Goal: Task Accomplishment & Management: Complete application form

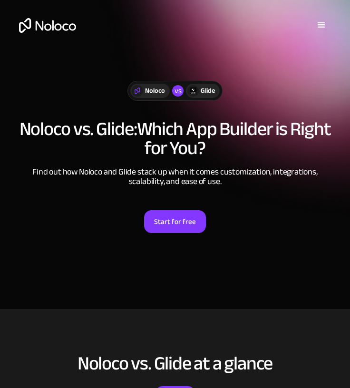
click at [204, 90] on div "Glide" at bounding box center [207, 91] width 14 height 10
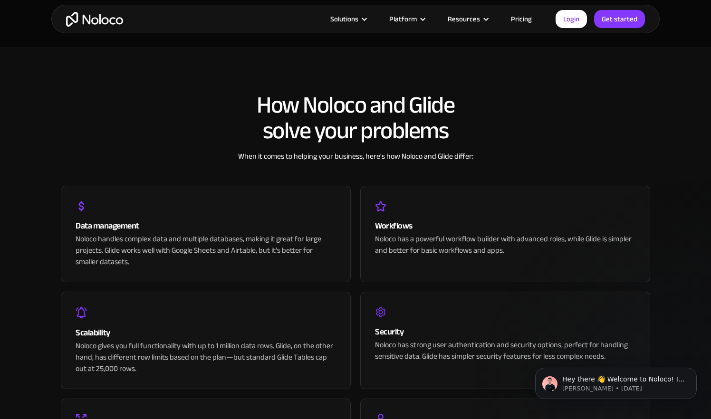
scroll to position [1787, 0]
click at [349, 21] on link "Pricing" at bounding box center [521, 19] width 45 height 12
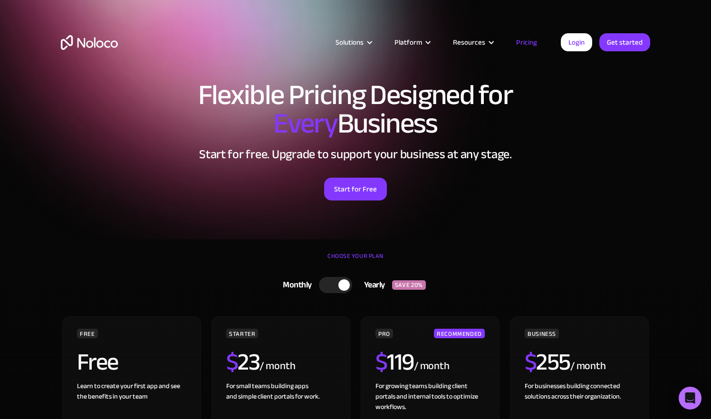
click at [530, 39] on link "Pricing" at bounding box center [526, 42] width 45 height 12
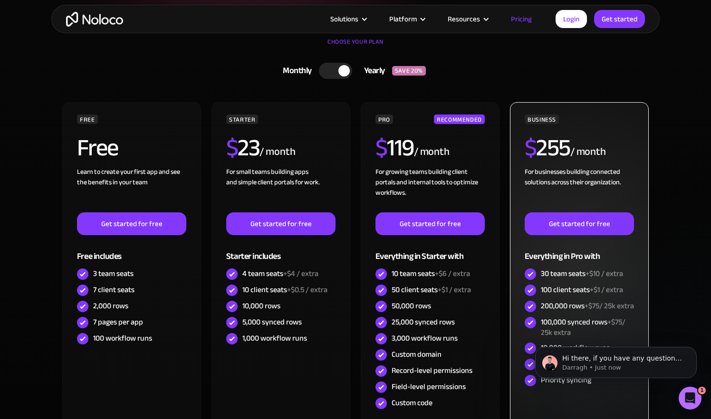
scroll to position [217, 0]
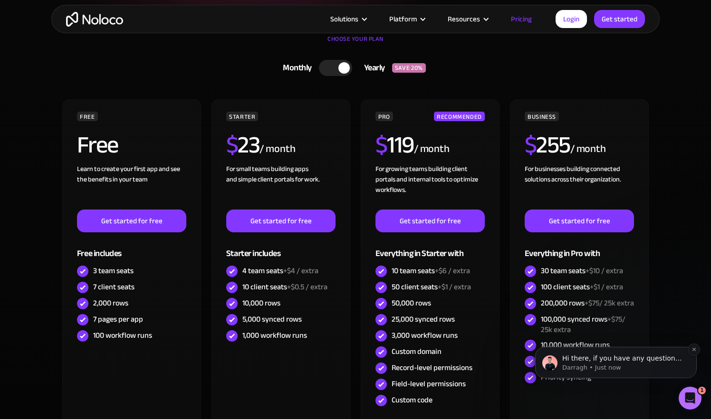
click at [592, 365] on p "Darragh • Just now" at bounding box center [623, 367] width 123 height 9
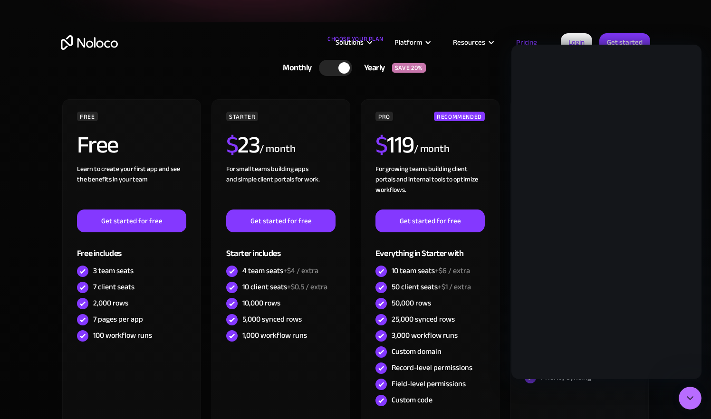
scroll to position [0, 0]
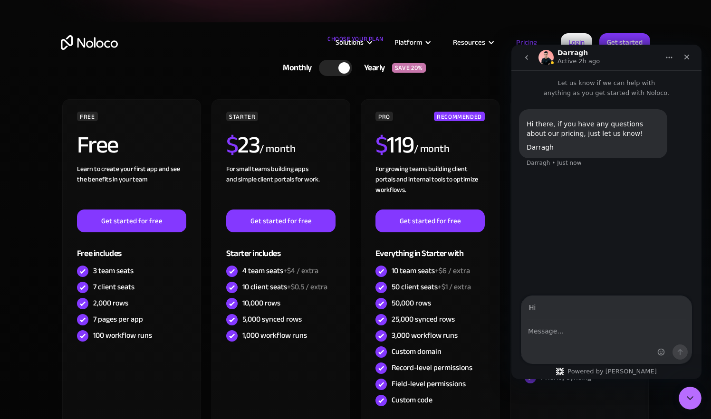
type input "H"
type input "nnnvs.mai"
click at [587, 306] on input "Nnnvs.mail@icloud.com" at bounding box center [606, 308] width 159 height 24
type input "Nnnvs.mail@gmail.com"
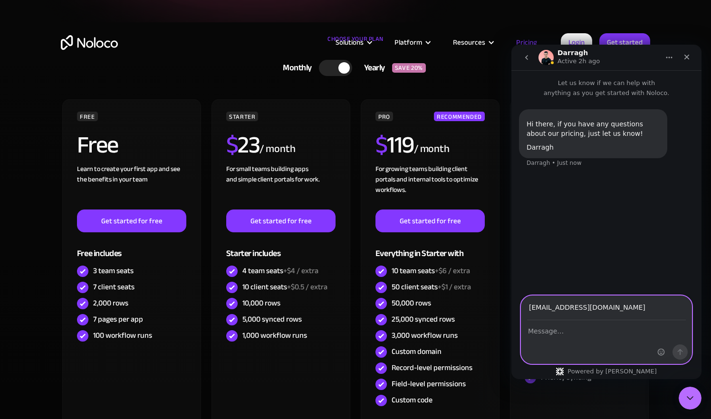
click at [575, 330] on textarea "Message…" at bounding box center [606, 329] width 170 height 16
type textarea "Hi. Does Noloco maintain the relations and connections and formulas from airtab…"
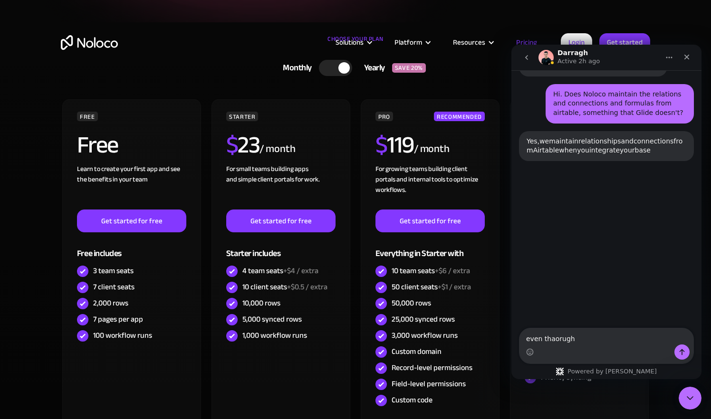
scroll to position [97, 0]
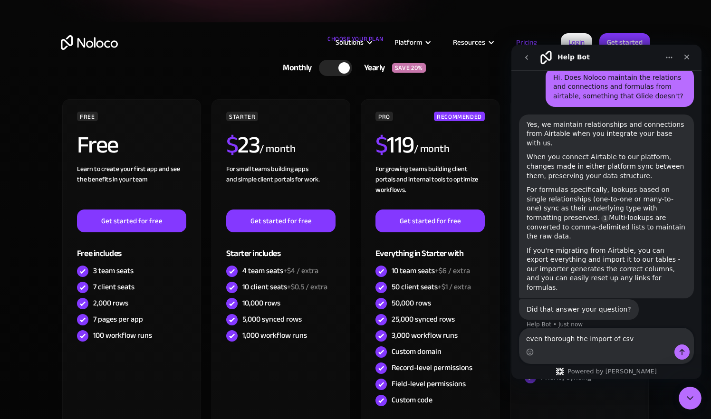
type textarea "even thorough the import of csv?"
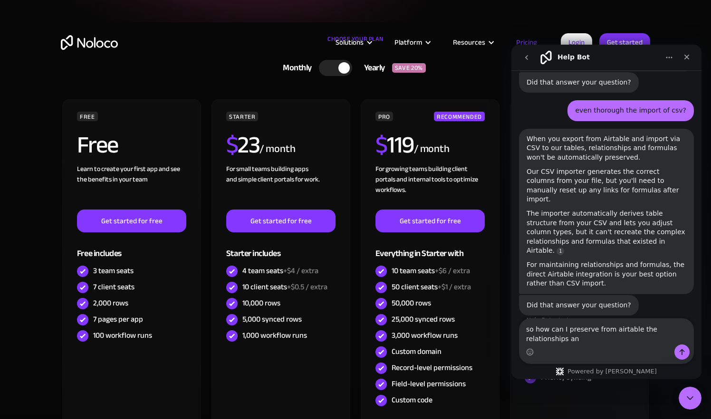
scroll to position [314, 0]
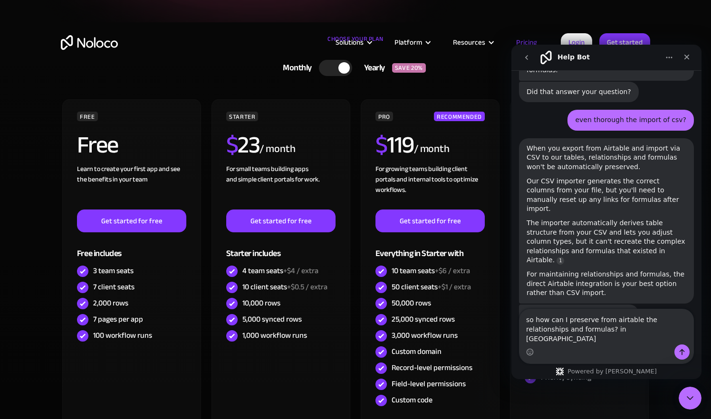
type textarea "so how can I preserve from airtable the relationships and formulas? in Noloco?"
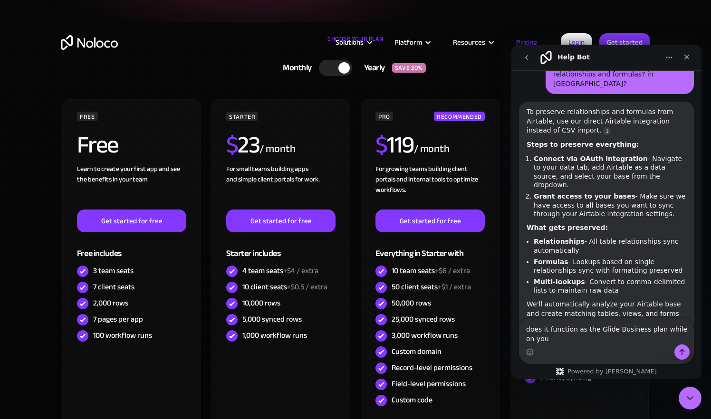
scroll to position [602, 0]
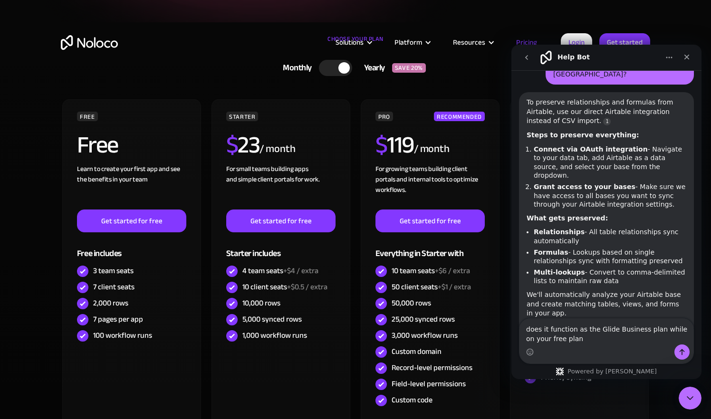
type textarea "does it function as the Glide Business plan while on your free plan?"
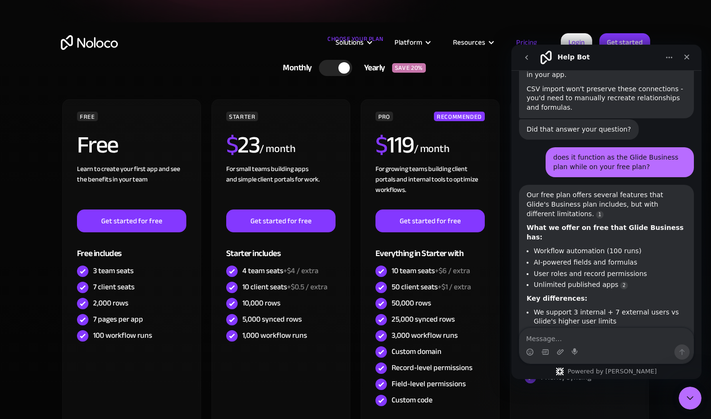
scroll to position [856, 0]
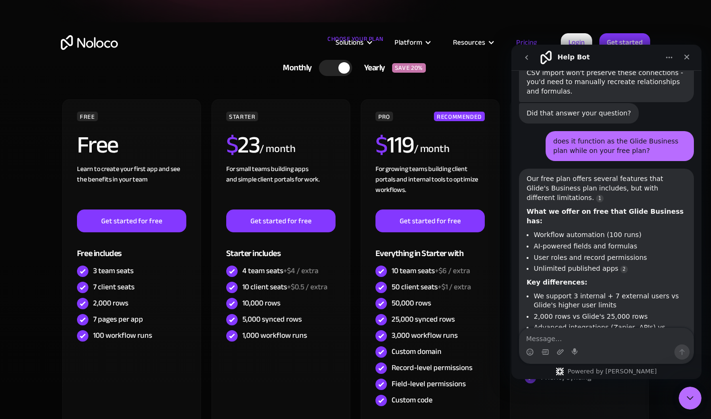
type textarea "i"
type textarea "offers direct integration with airtable? like softr does?"
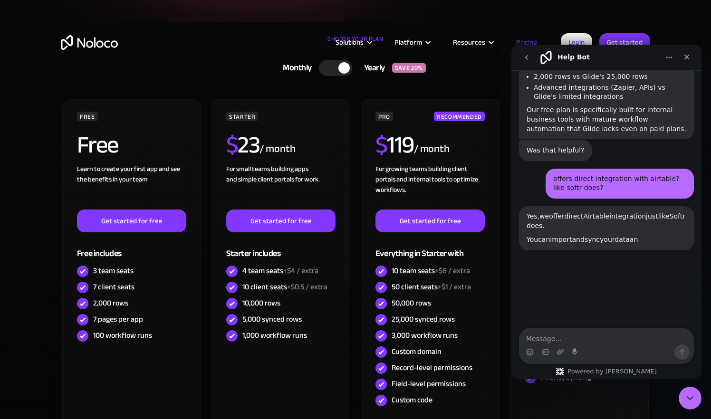
scroll to position [1104, 0]
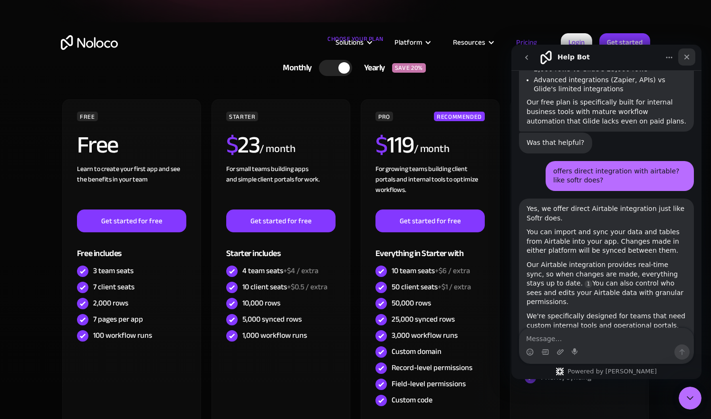
click at [686, 57] on icon "Close" at bounding box center [686, 57] width 5 height 5
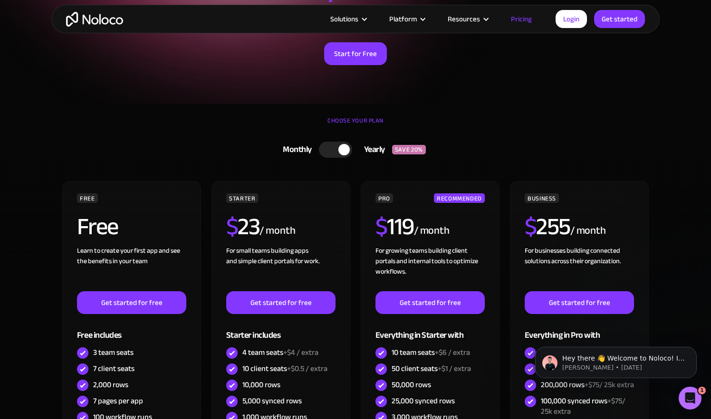
scroll to position [0, 0]
click at [568, 19] on link "Login" at bounding box center [570, 19] width 31 height 18
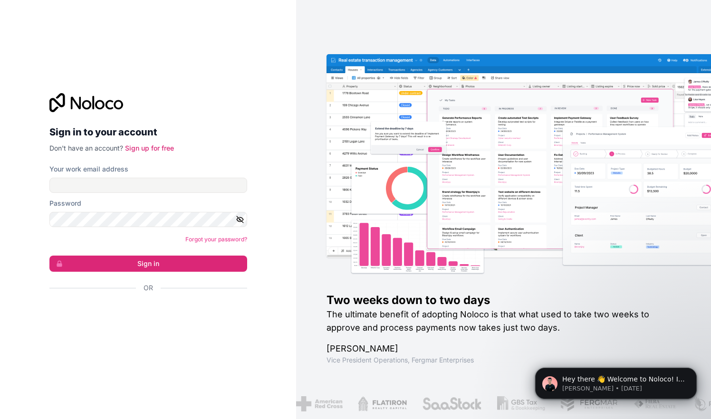
click at [160, 317] on div "Inicie sessão com o Google. Abre num novo separador" at bounding box center [144, 313] width 190 height 21
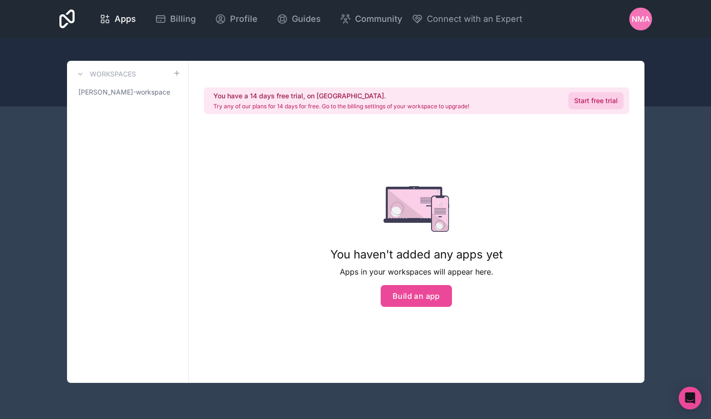
click at [600, 101] on link "Start free trial" at bounding box center [595, 100] width 55 height 17
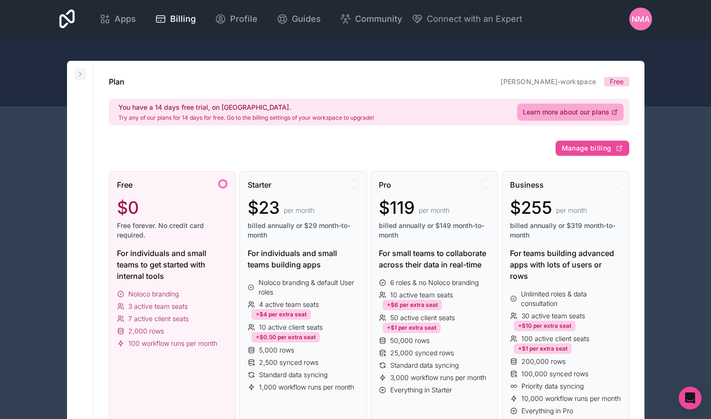
click at [81, 74] on icon at bounding box center [80, 74] width 8 height 8
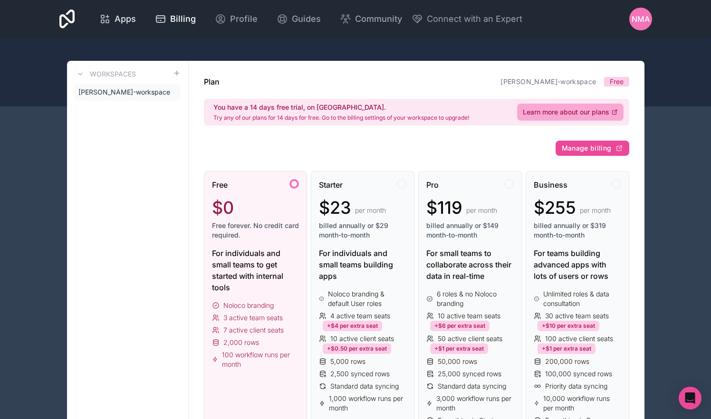
click at [136, 24] on span "Apps" at bounding box center [124, 18] width 21 height 13
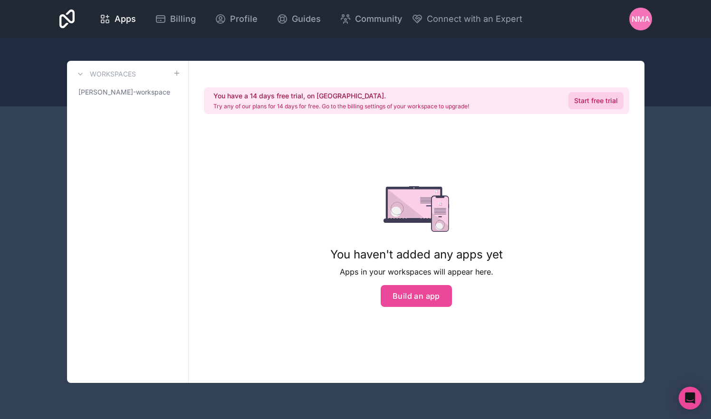
click at [600, 98] on link "Start free trial" at bounding box center [595, 100] width 55 height 17
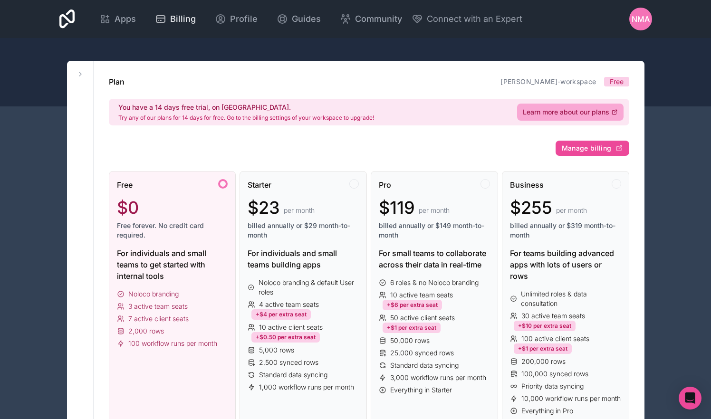
click at [196, 18] on span "Billing" at bounding box center [183, 18] width 26 height 13
click at [136, 20] on span "Apps" at bounding box center [124, 18] width 21 height 13
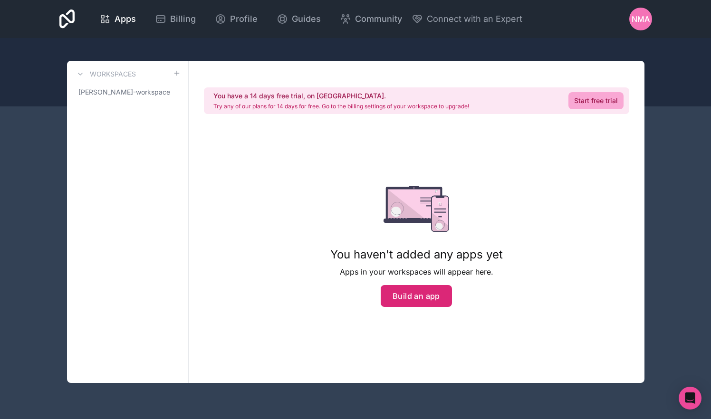
click at [420, 287] on button "Build an app" at bounding box center [415, 296] width 71 height 22
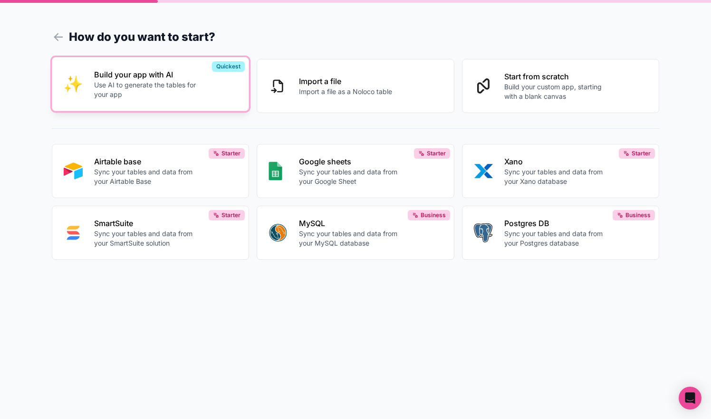
click at [158, 81] on div "Build your app with AI Use AI to generate the tables for your app" at bounding box center [165, 84] width 143 height 30
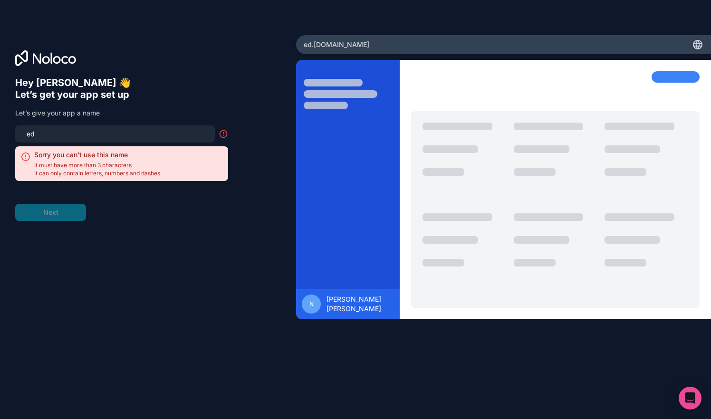
type input "e"
type input "p"
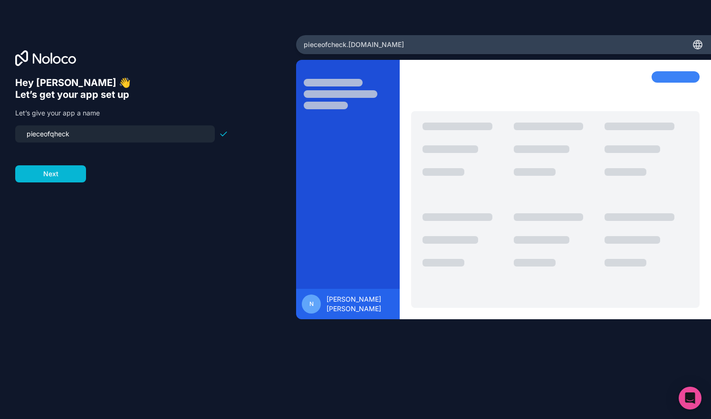
drag, startPoint x: 67, startPoint y: 138, endPoint x: 87, endPoint y: 133, distance: 21.4
click at [87, 133] on input "pieceofqheck" at bounding box center [115, 133] width 188 height 13
click at [73, 128] on input "pieceofqheck" at bounding box center [115, 133] width 188 height 13
click at [80, 134] on input "pieceofqheck" at bounding box center [115, 133] width 188 height 13
type input "pieceofcheck"
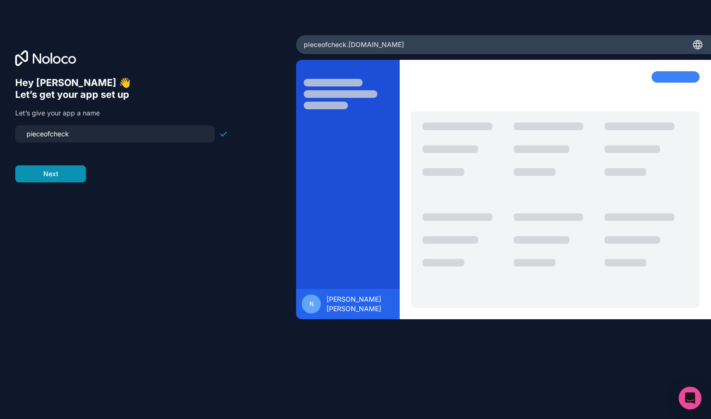
click at [77, 175] on button "Next" at bounding box center [50, 173] width 71 height 17
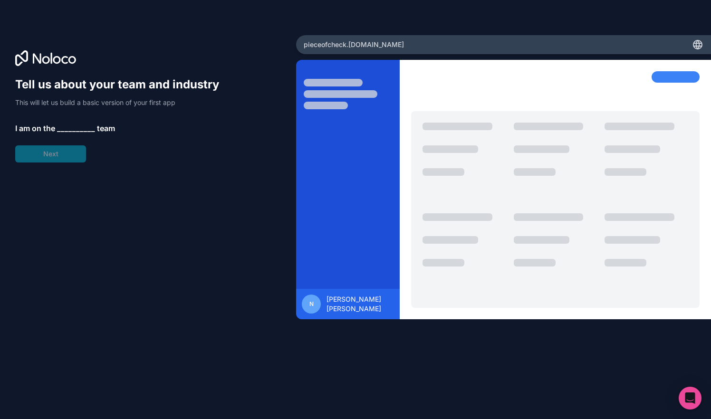
click at [82, 127] on span "__________" at bounding box center [76, 128] width 38 height 11
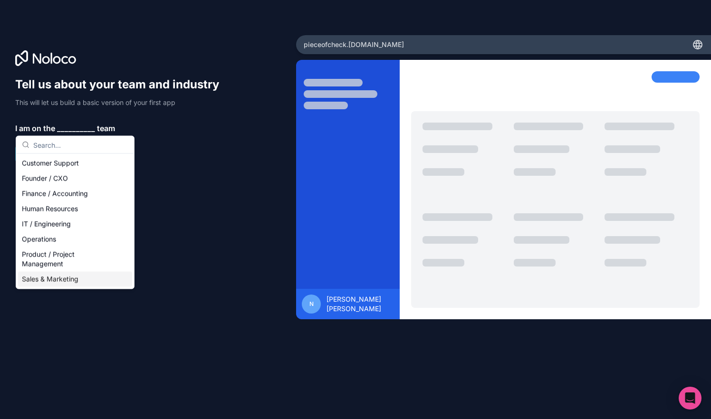
click at [76, 277] on div "Sales & Marketing" at bounding box center [75, 279] width 114 height 15
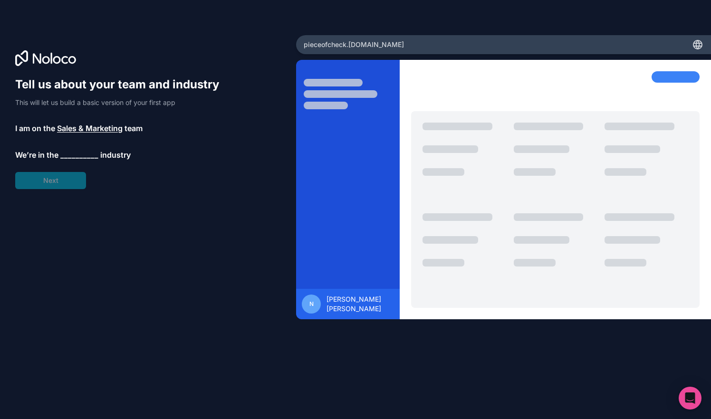
click at [88, 155] on span "__________" at bounding box center [79, 154] width 38 height 11
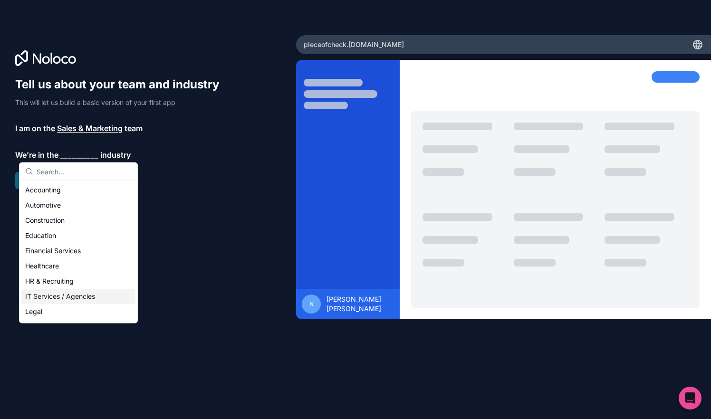
click at [63, 297] on div "IT Services / Agencies" at bounding box center [78, 296] width 114 height 15
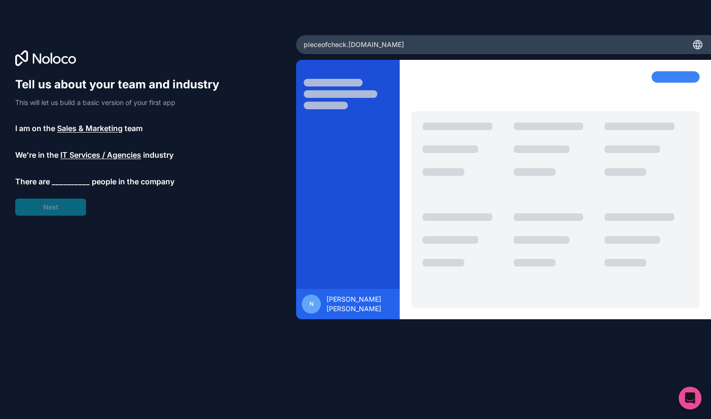
click at [74, 183] on span "__________" at bounding box center [71, 181] width 38 height 11
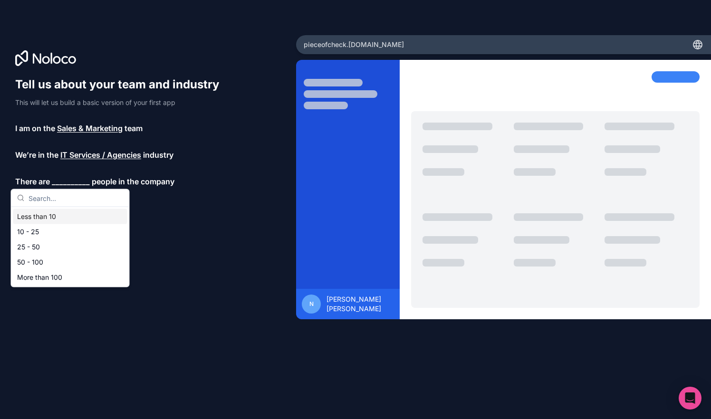
click at [55, 215] on div "Less than 10" at bounding box center [70, 216] width 114 height 15
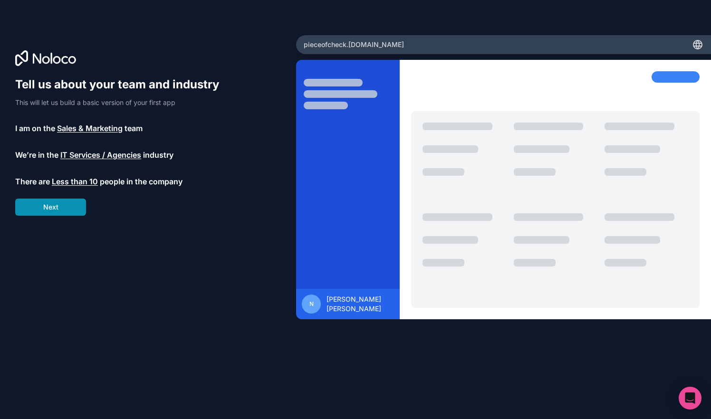
click at [67, 207] on button "Next" at bounding box center [50, 207] width 71 height 17
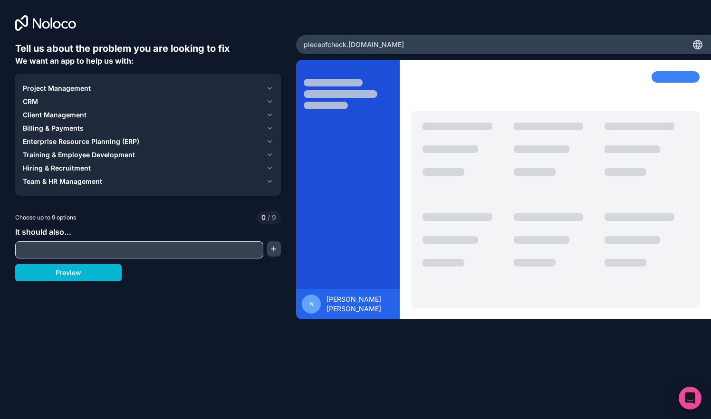
click at [250, 255] on input "text" at bounding box center [139, 249] width 243 height 13
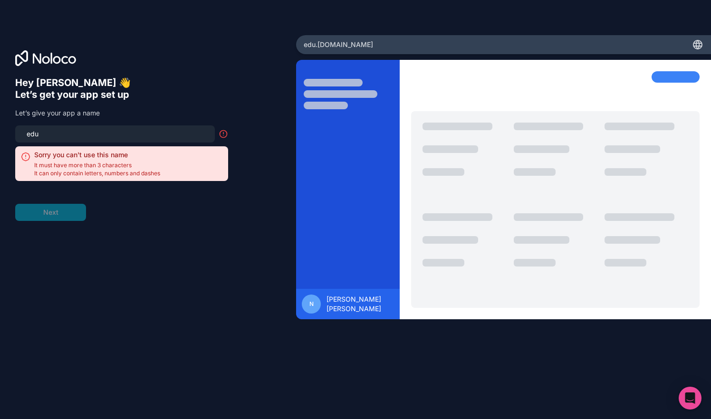
click at [53, 135] on input "edu" at bounding box center [115, 133] width 188 height 13
drag, startPoint x: 53, startPoint y: 135, endPoint x: 20, endPoint y: 135, distance: 32.8
click at [20, 135] on div "edu" at bounding box center [115, 133] width 200 height 17
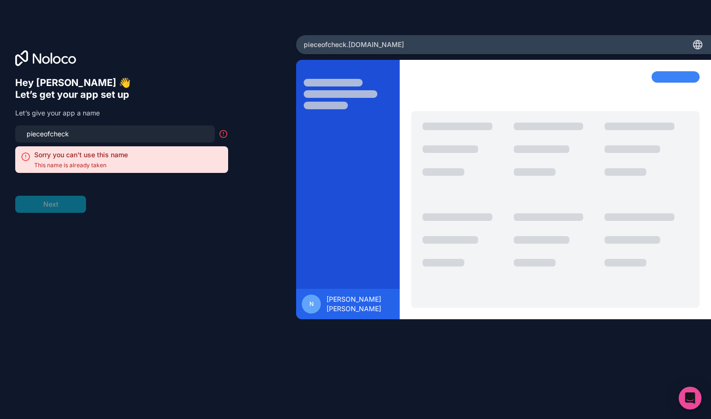
click at [124, 131] on input "pieceofcheck" at bounding box center [115, 133] width 188 height 13
type input "pieceofcheck"
click at [164, 188] on form "pieceofcheck Sorry you can't use this name This name is already taken Next" at bounding box center [121, 168] width 213 height 87
click at [133, 111] on p "Let’s give your app a name" at bounding box center [121, 113] width 213 height 10
click at [436, 46] on div "pieceofcheck .noloco.co" at bounding box center [503, 44] width 415 height 19
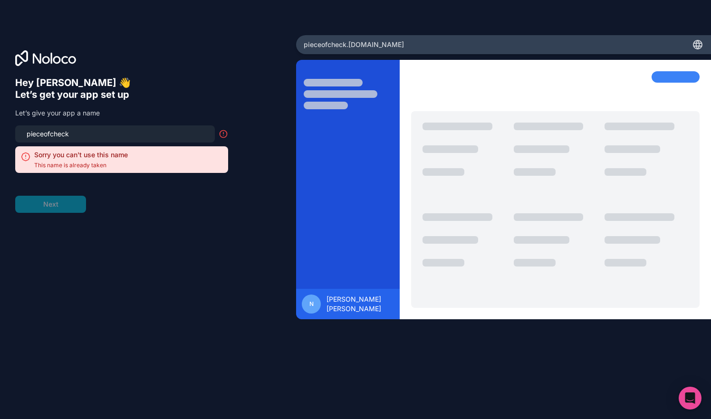
click at [695, 41] on icon at bounding box center [697, 44] width 11 height 11
click at [49, 210] on form "pieceofcheck Sorry you can't use this name This name is already taken Next" at bounding box center [121, 168] width 213 height 87
click at [319, 110] on div at bounding box center [348, 195] width 104 height 248
click at [76, 97] on h6 "Let’s get your app set up" at bounding box center [121, 95] width 213 height 12
click at [374, 41] on span "pieceofcheck .noloco.co" at bounding box center [354, 45] width 100 height 10
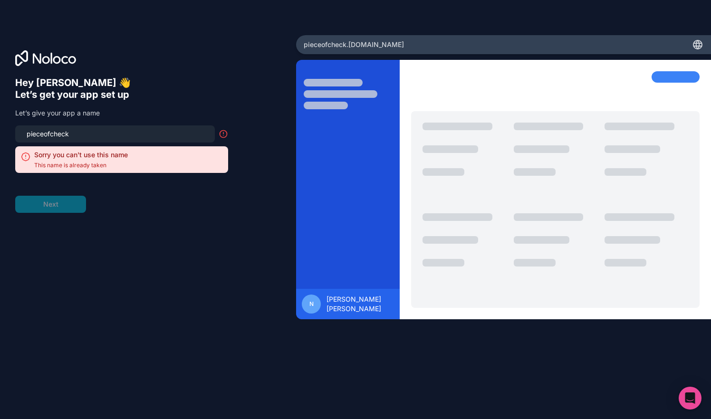
click at [386, 45] on div "pieceofcheck .noloco.co" at bounding box center [503, 44] width 415 height 19
click at [224, 151] on div "Sorry you can't use this name This name is already taken" at bounding box center [121, 159] width 213 height 27
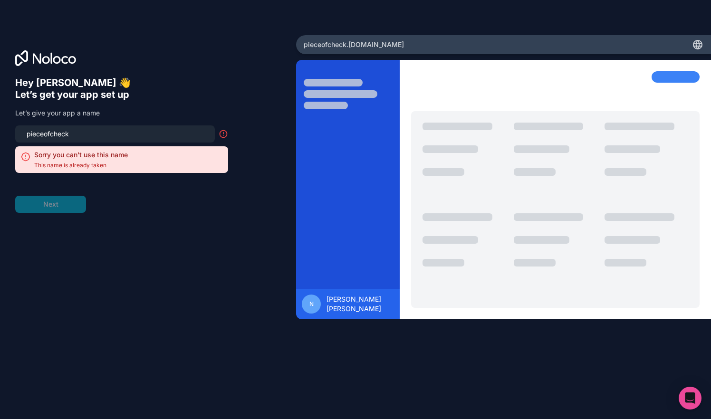
click at [169, 161] on div "Sorry you can't use this name This name is already taken" at bounding box center [121, 159] width 213 height 27
click at [225, 137] on icon at bounding box center [223, 133] width 7 height 7
click at [225, 133] on icon at bounding box center [224, 134] width 10 height 10
click at [227, 113] on p "Let’s give your app a name" at bounding box center [121, 113] width 213 height 10
click at [48, 203] on form "pieceofcheck Sorry you can't use this name This name is already taken Next" at bounding box center [121, 168] width 213 height 87
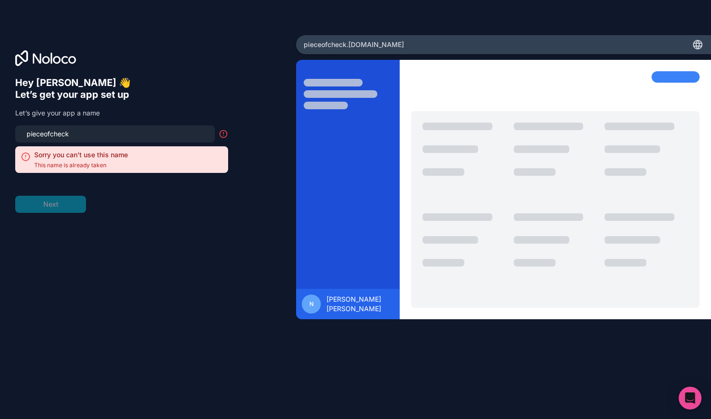
click at [123, 39] on div "Hey Nuno Miguel 👋 Let’s get your app set up Let’s give your app a name pieceofc…" at bounding box center [148, 209] width 296 height 349
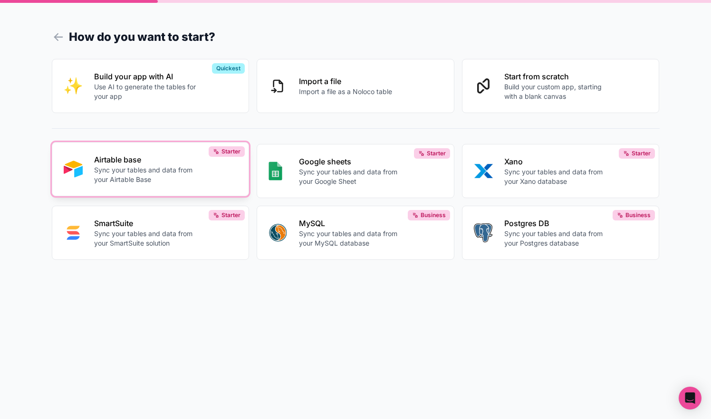
click at [138, 175] on p "Sync your tables and data from your Airtable Base" at bounding box center [146, 174] width 105 height 19
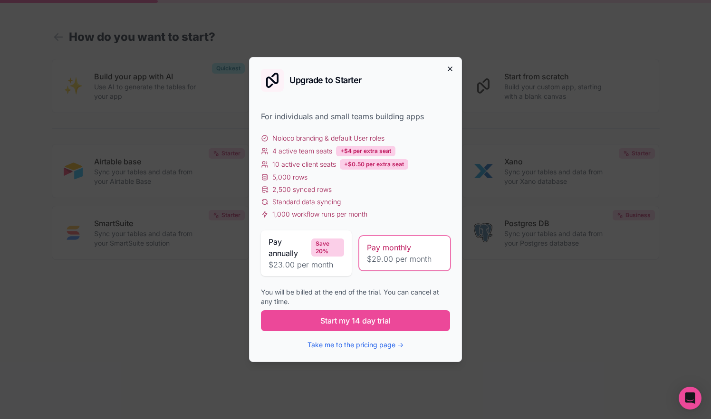
click at [452, 67] on icon "button" at bounding box center [450, 69] width 8 height 8
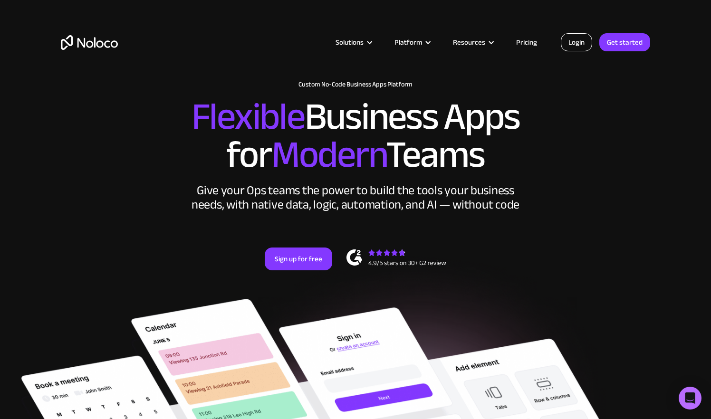
click at [349, 42] on link "Login" at bounding box center [576, 42] width 31 height 18
click at [349, 44] on link "Login" at bounding box center [576, 42] width 31 height 18
click at [349, 39] on link "Login" at bounding box center [576, 42] width 31 height 18
click at [349, 42] on link "Login" at bounding box center [576, 42] width 31 height 18
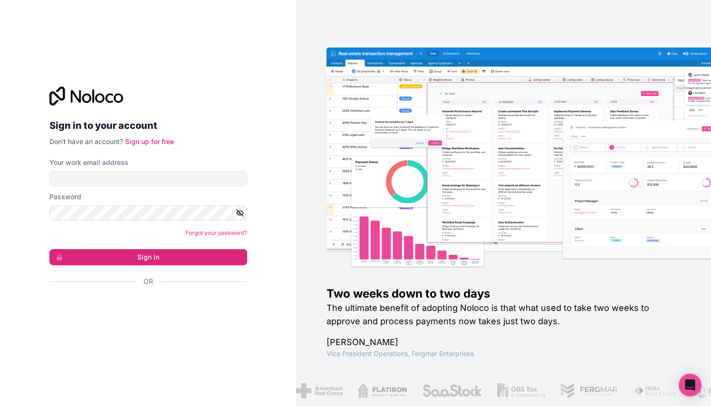
click at [170, 306] on div "Inicie sessão com o Google. Abre num novo separador" at bounding box center [144, 306] width 190 height 21
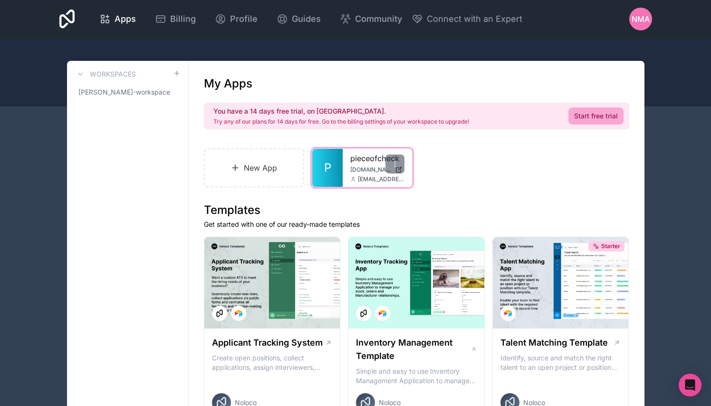
click at [357, 169] on span "pieceofcheck.noloco.co" at bounding box center [370, 170] width 41 height 8
click at [394, 164] on icon at bounding box center [395, 164] width 8 height 8
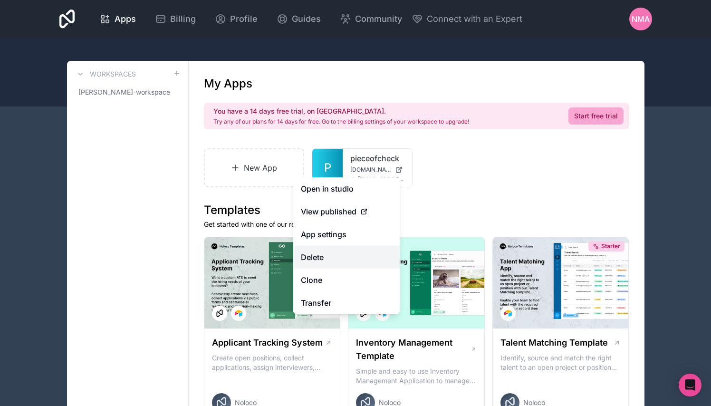
click at [331, 258] on button "Delete" at bounding box center [346, 257] width 106 height 23
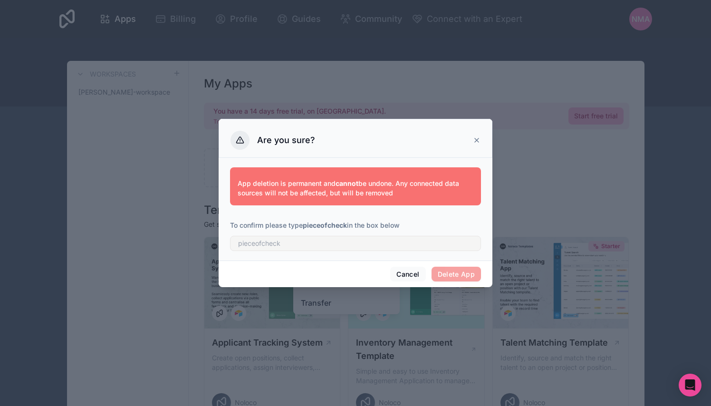
click at [477, 141] on icon at bounding box center [477, 140] width 4 height 4
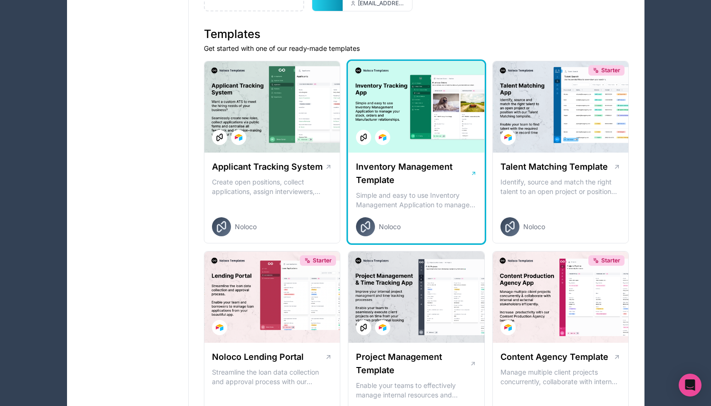
scroll to position [175, 0]
click at [442, 135] on div at bounding box center [416, 107] width 136 height 91
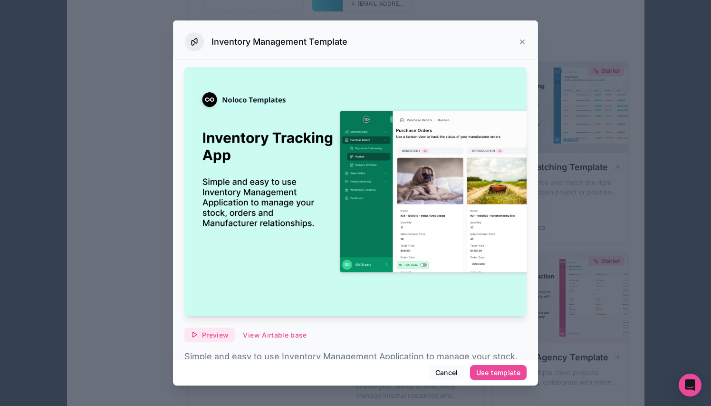
click at [219, 329] on button "Preview" at bounding box center [209, 334] width 50 height 15
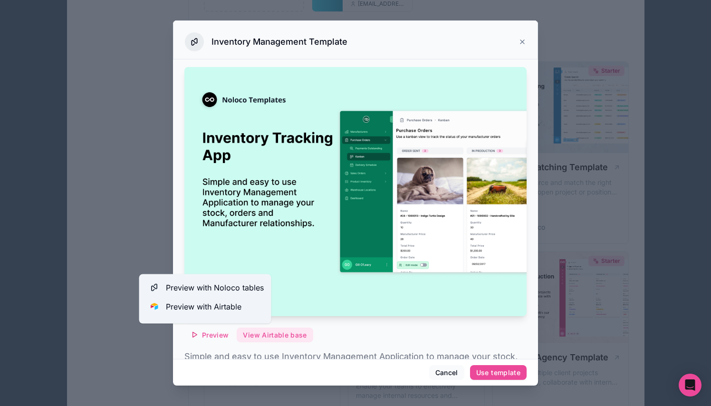
click at [283, 335] on button "View Airtable base" at bounding box center [275, 334] width 76 height 15
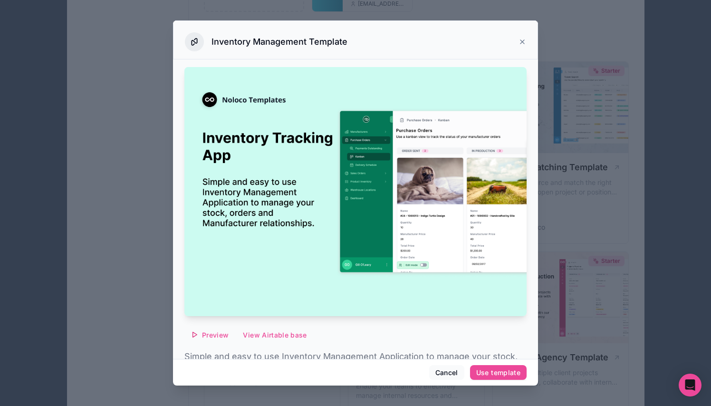
click at [519, 40] on icon at bounding box center [522, 42] width 8 height 8
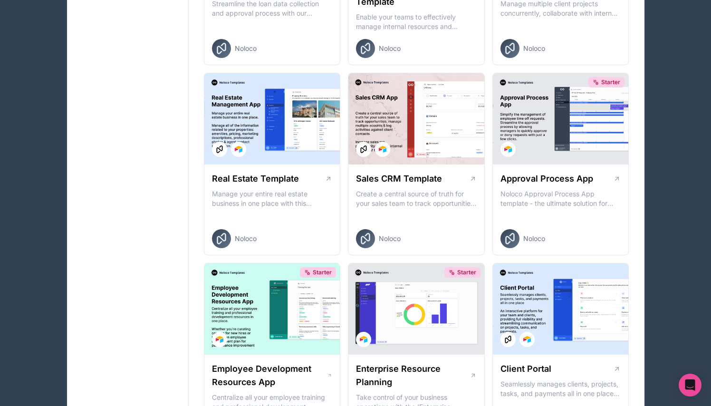
scroll to position [543, 0]
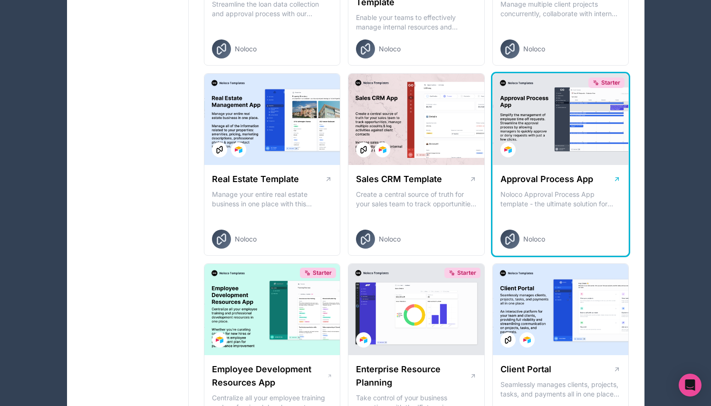
click at [577, 140] on div "Starter" at bounding box center [561, 119] width 136 height 91
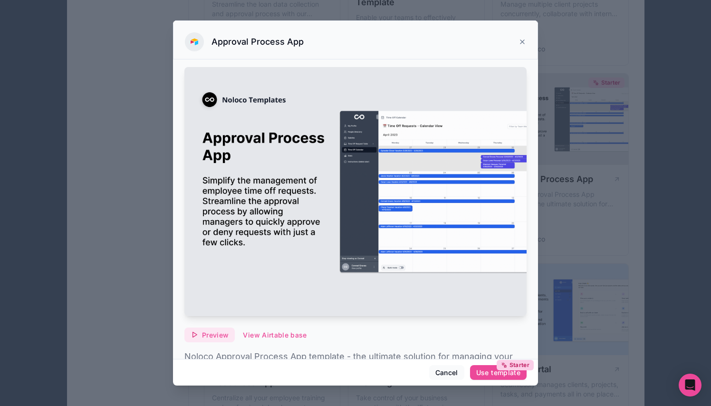
click at [220, 336] on span "Preview" at bounding box center [215, 335] width 27 height 9
click at [520, 43] on icon at bounding box center [522, 42] width 8 height 8
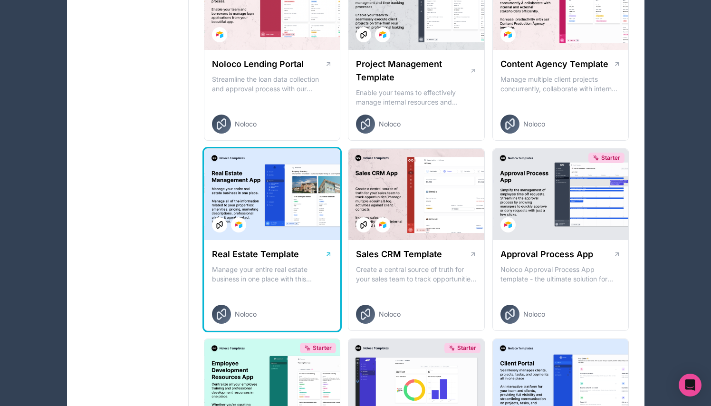
scroll to position [489, 0]
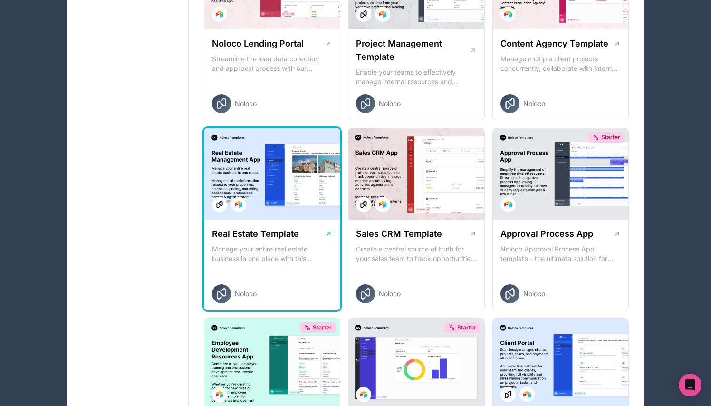
click at [269, 163] on div at bounding box center [272, 173] width 136 height 91
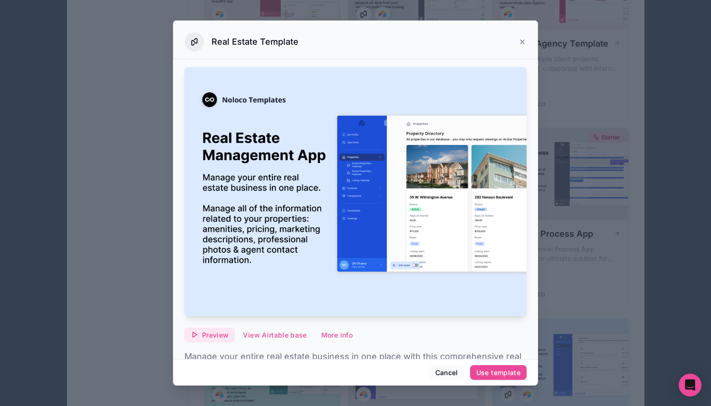
click at [226, 333] on span "Preview" at bounding box center [215, 335] width 27 height 9
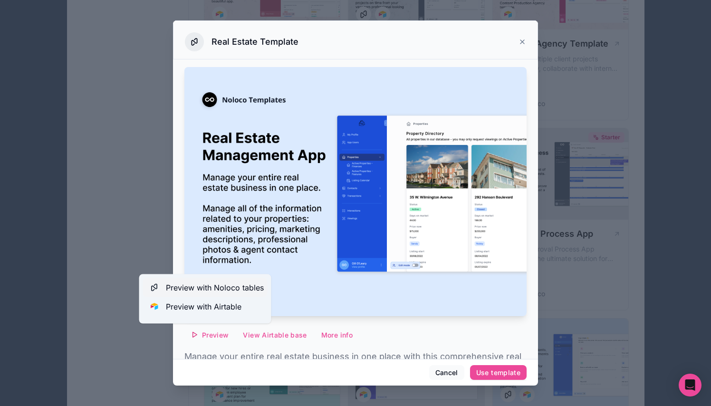
click at [238, 290] on span "Preview with Noloco tables" at bounding box center [215, 287] width 98 height 11
click at [522, 42] on icon at bounding box center [522, 42] width 4 height 4
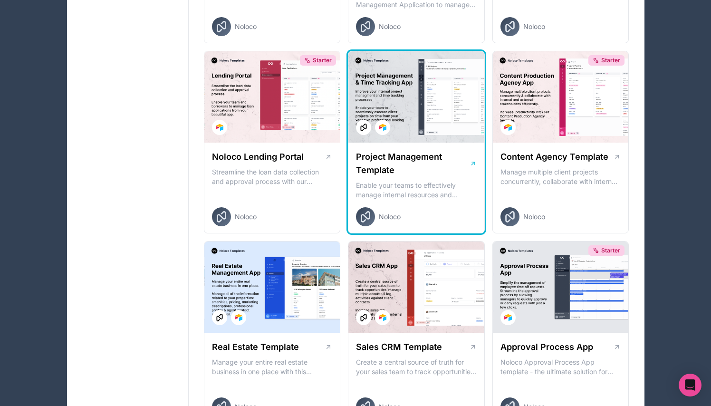
scroll to position [361, 0]
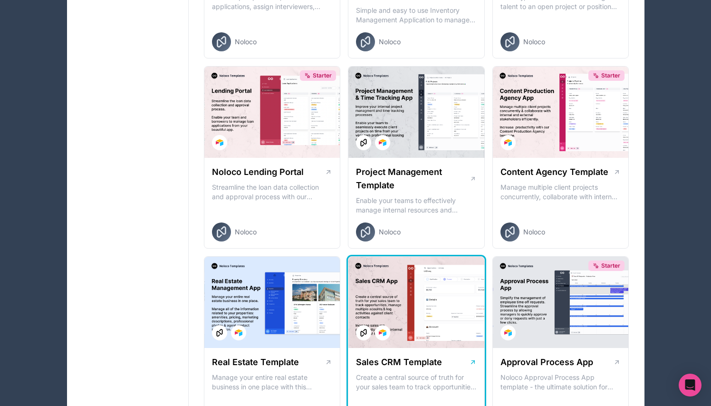
click at [409, 288] on div at bounding box center [416, 302] width 136 height 91
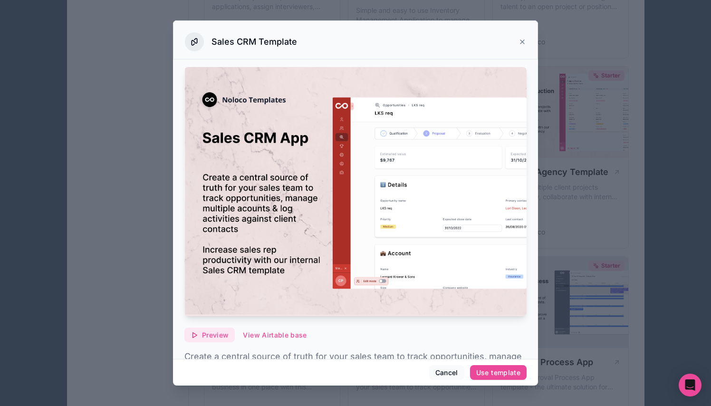
click at [218, 337] on span "Preview" at bounding box center [215, 335] width 27 height 9
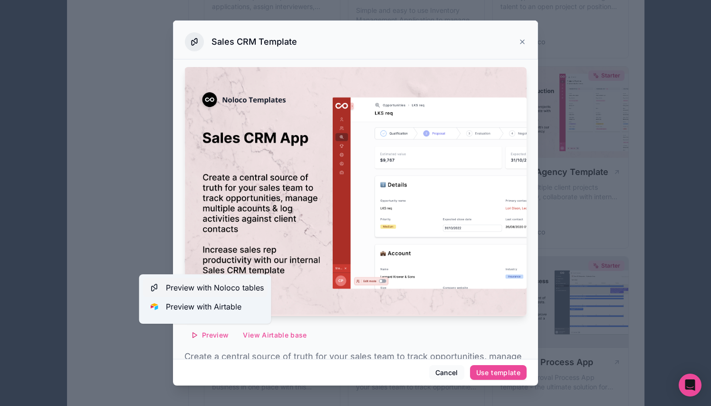
click at [231, 288] on span "Preview with Noloco tables" at bounding box center [215, 287] width 98 height 11
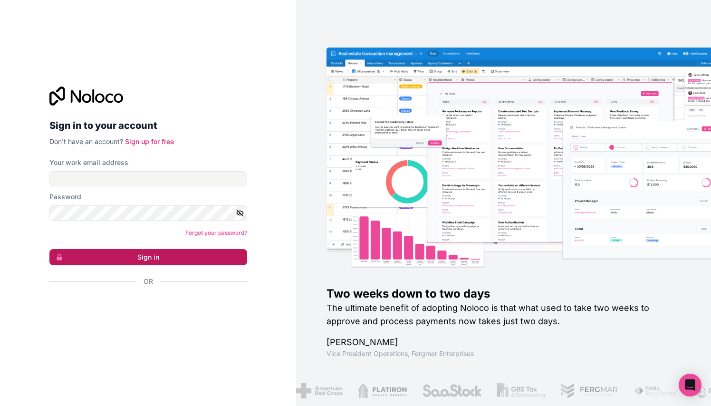
click at [152, 254] on button "Sign in" at bounding box center [148, 257] width 198 height 16
click at [163, 311] on div "Inicie sessão com o Google. Abre num novo separador" at bounding box center [144, 306] width 190 height 21
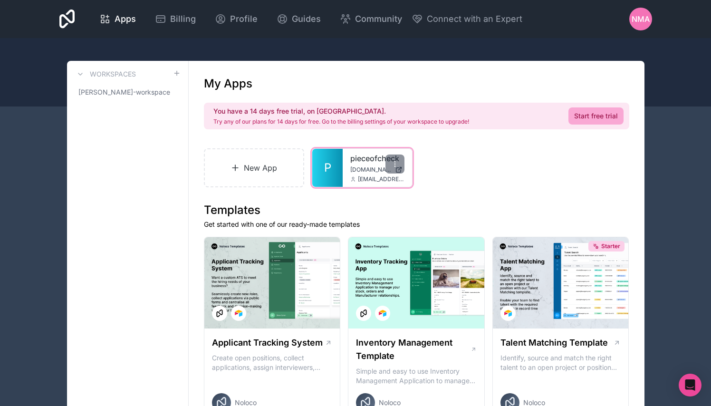
click at [369, 176] on span "nuno.neves@edu.ulisboa.pt" at bounding box center [381, 179] width 47 height 8
click at [393, 162] on icon at bounding box center [395, 164] width 8 height 8
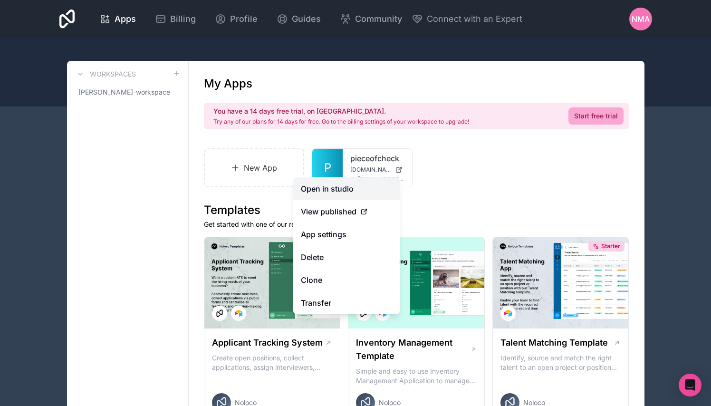
click at [347, 188] on link "Open in studio" at bounding box center [346, 188] width 106 height 23
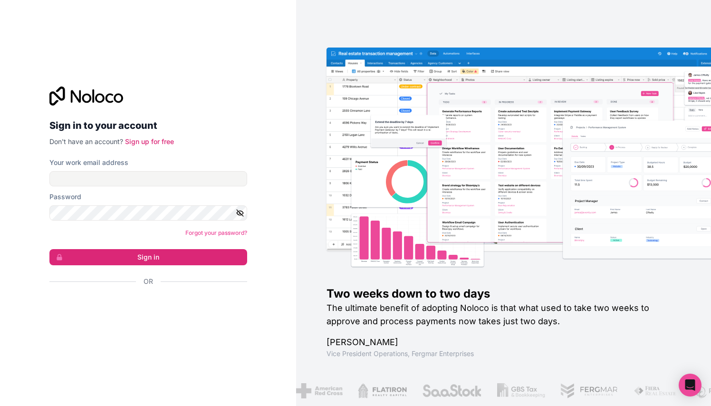
click at [164, 307] on div "Inicie sessão com o Google. Abre num novo separador" at bounding box center [144, 306] width 190 height 21
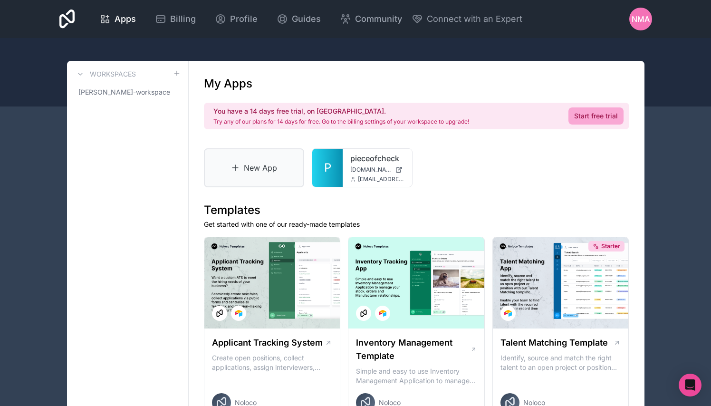
click at [241, 167] on link "New App" at bounding box center [254, 167] width 101 height 39
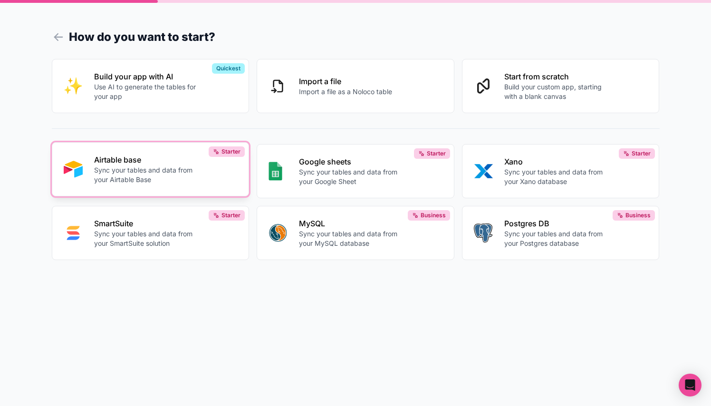
click at [155, 171] on p "Sync your tables and data from your Airtable Base" at bounding box center [146, 174] width 105 height 19
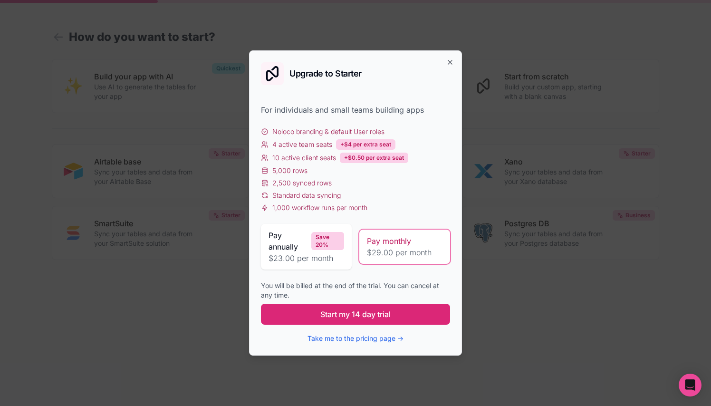
click at [361, 320] on button "Start my 14 day trial" at bounding box center [355, 314] width 189 height 21
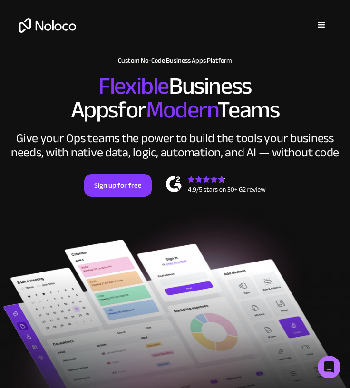
click at [319, 28] on div "menu" at bounding box center [320, 24] width 11 height 11
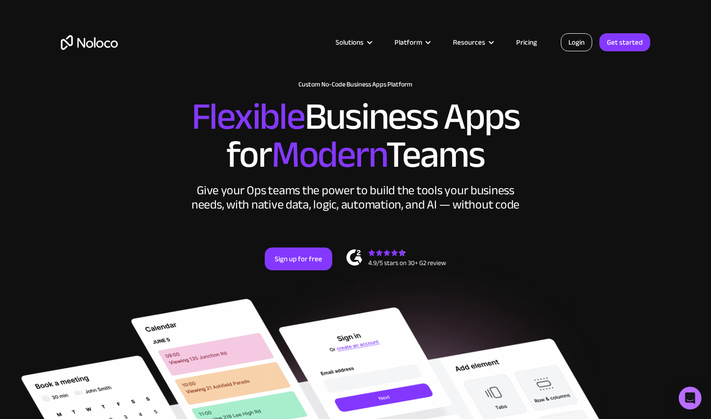
click at [349, 47] on link "Login" at bounding box center [576, 42] width 31 height 18
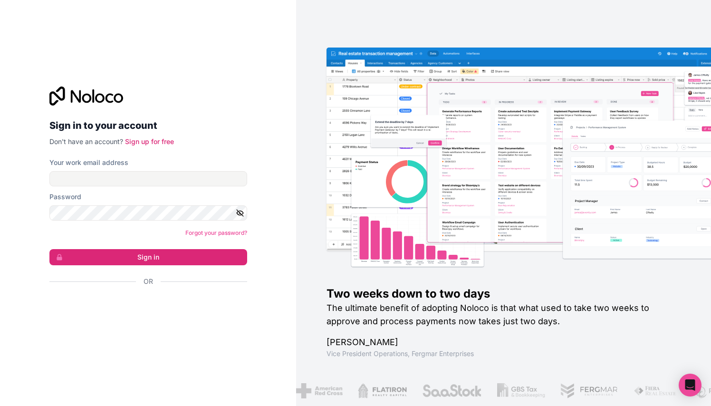
click at [151, 311] on div "Inicie sessão com o Google. Abre num novo separador" at bounding box center [144, 306] width 190 height 21
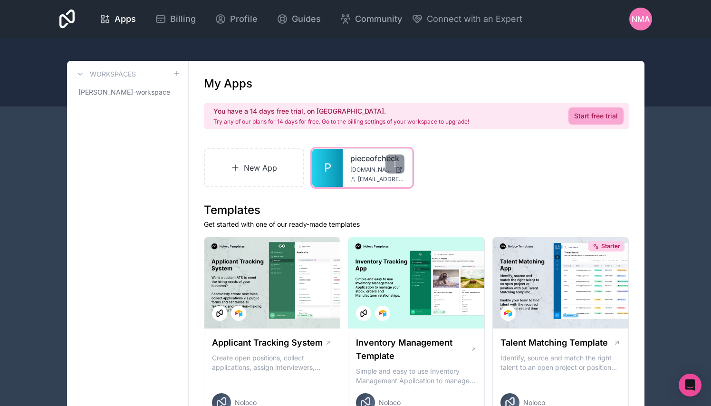
click at [363, 163] on link "pieceofcheck" at bounding box center [377, 157] width 54 height 11
